Goal: Find specific page/section: Find specific page/section

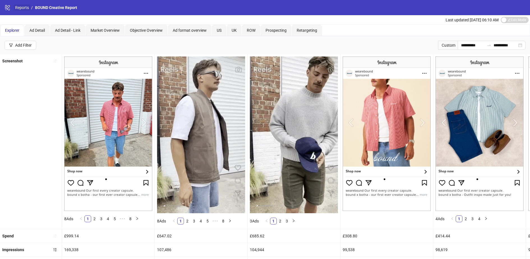
click at [17, 6] on link "Reports" at bounding box center [22, 7] width 16 height 6
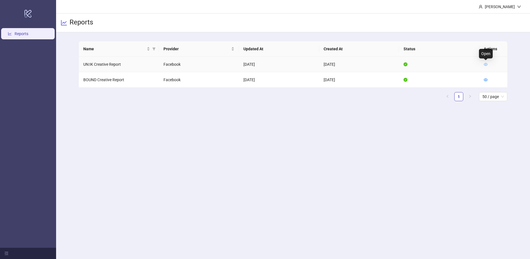
click at [486, 63] on icon "eye" at bounding box center [486, 64] width 4 height 3
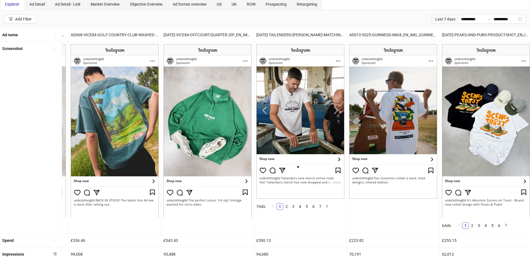
scroll to position [201, 0]
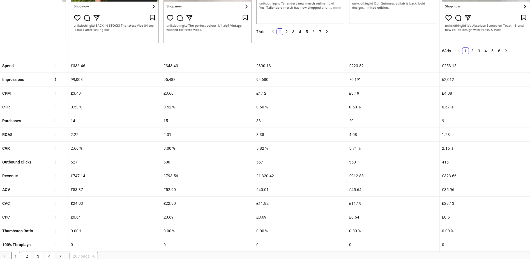
click at [89, 253] on span "20 / page" at bounding box center [84, 256] width 22 height 8
click at [91, 242] on div "100 / page" at bounding box center [83, 245] width 19 height 6
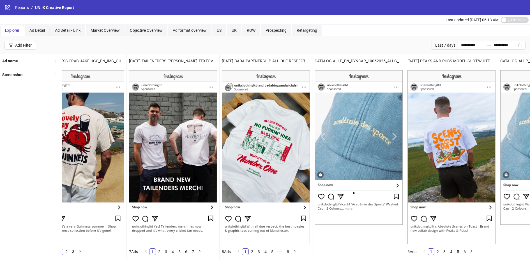
scroll to position [0, 0]
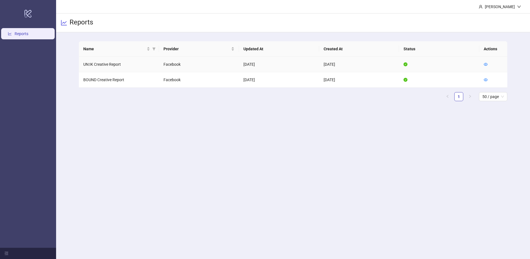
click at [489, 63] on td at bounding box center [494, 64] width 28 height 15
click at [485, 63] on icon "eye" at bounding box center [486, 64] width 4 height 3
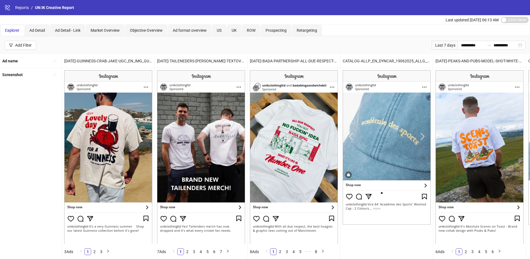
click at [350, 134] on img at bounding box center [387, 147] width 88 height 154
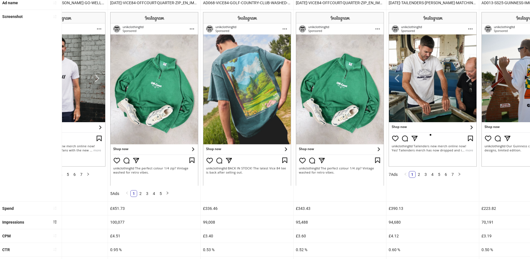
scroll to position [53, 0]
